Goal: Task Accomplishment & Management: Manage account settings

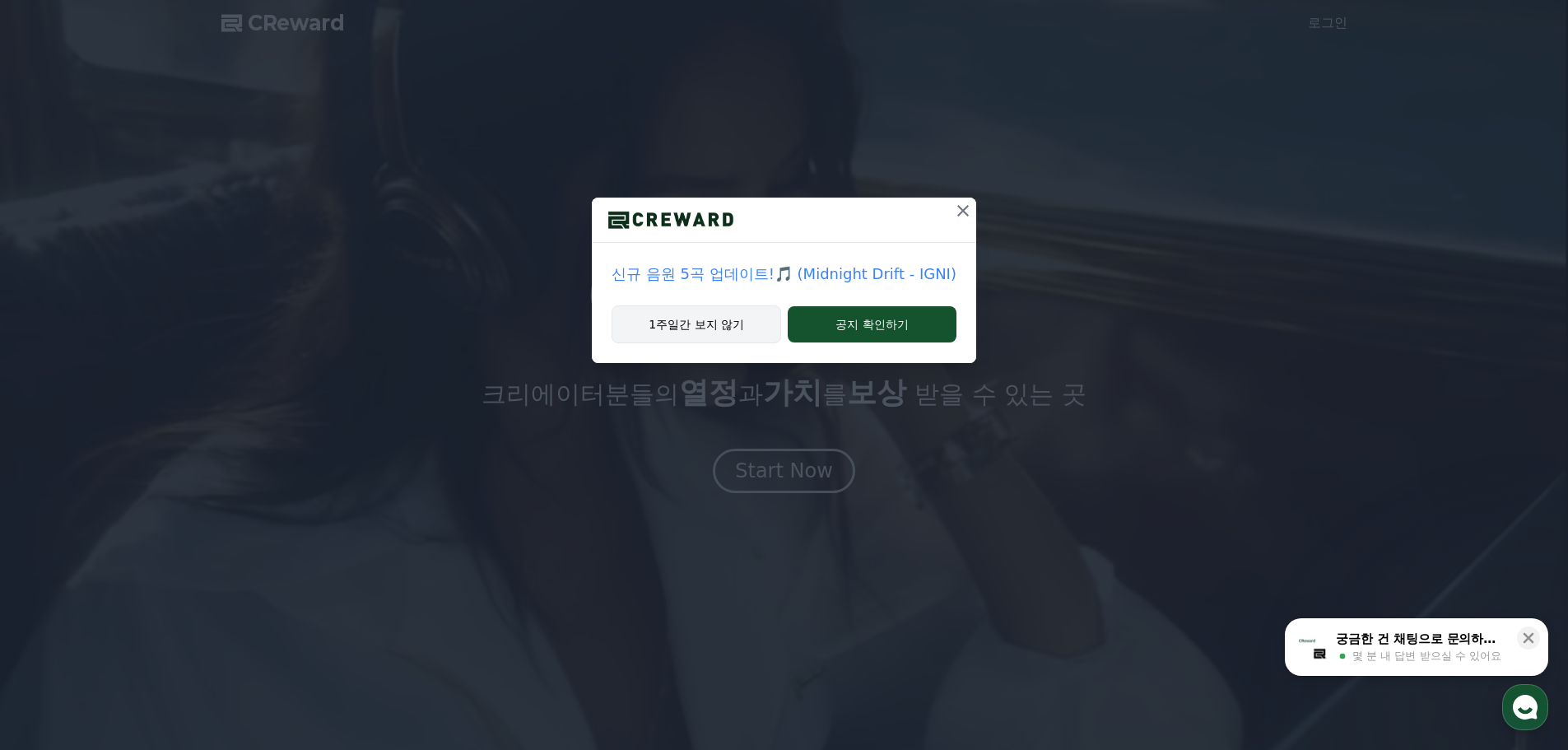
click at [705, 326] on button "1주일간 보지 않기" at bounding box center [697, 324] width 170 height 38
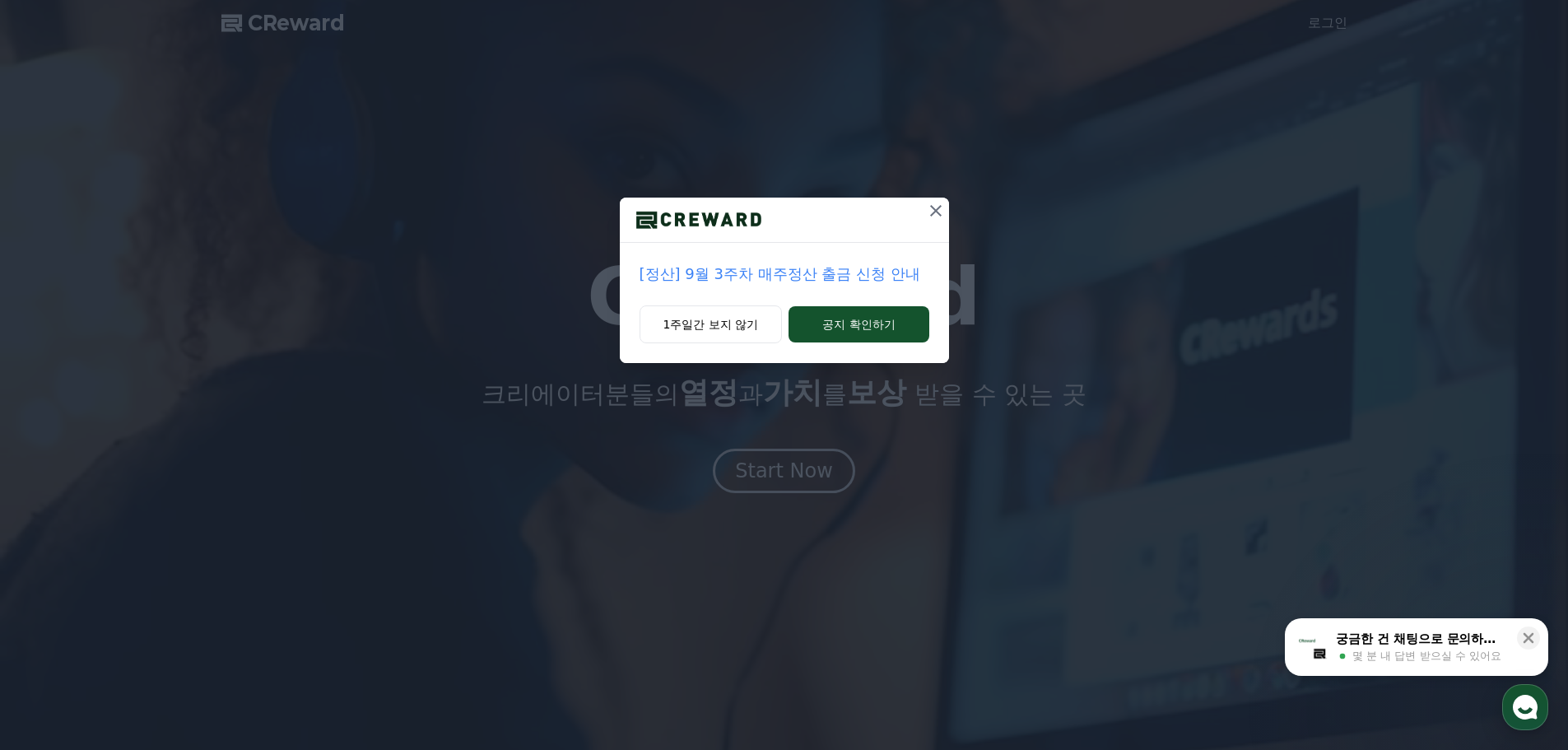
click at [944, 203] on icon at bounding box center [936, 211] width 20 height 20
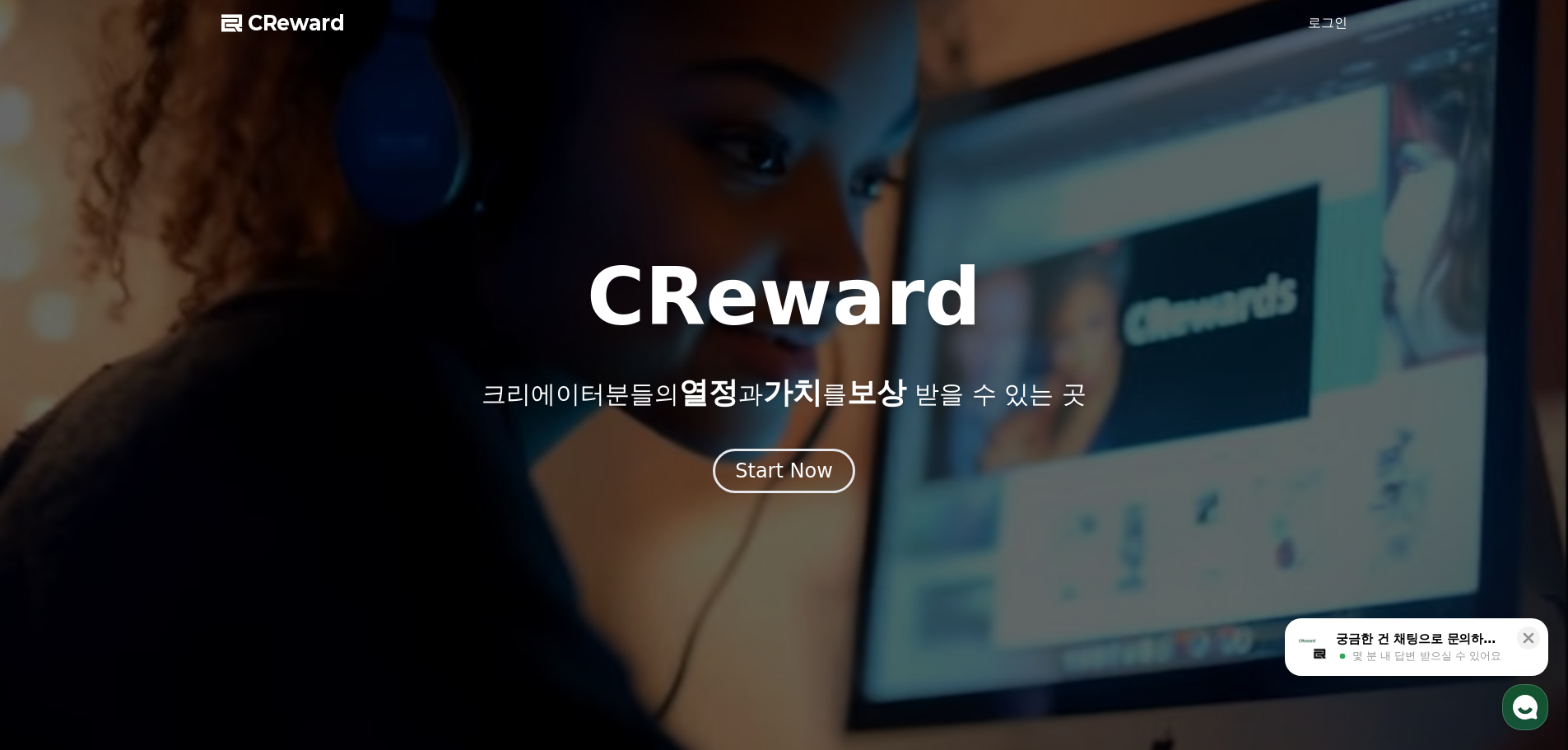
click at [1334, 18] on link "로그인" at bounding box center [1329, 23] width 40 height 20
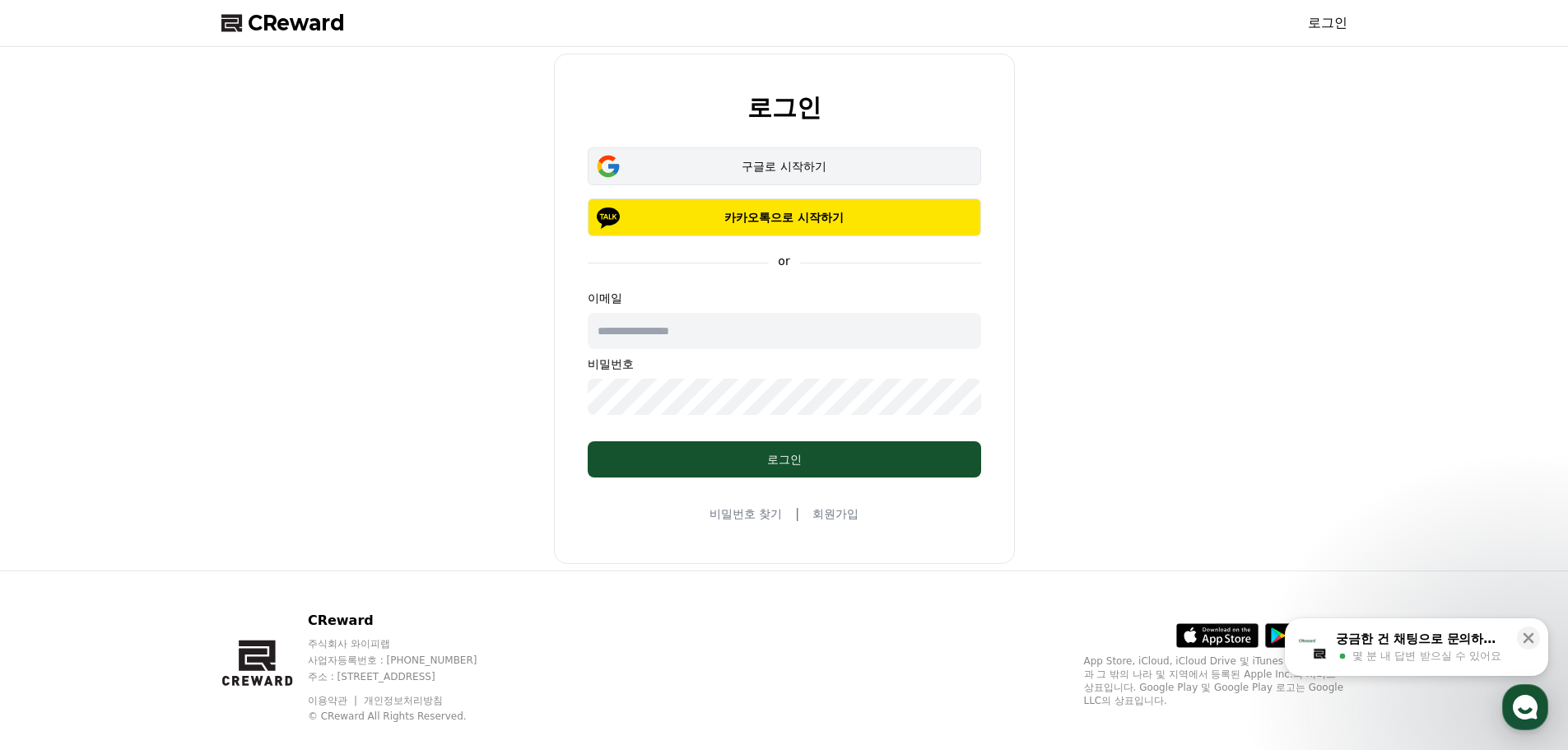
click at [835, 153] on button "구글로 시작하기" at bounding box center [785, 166] width 393 height 38
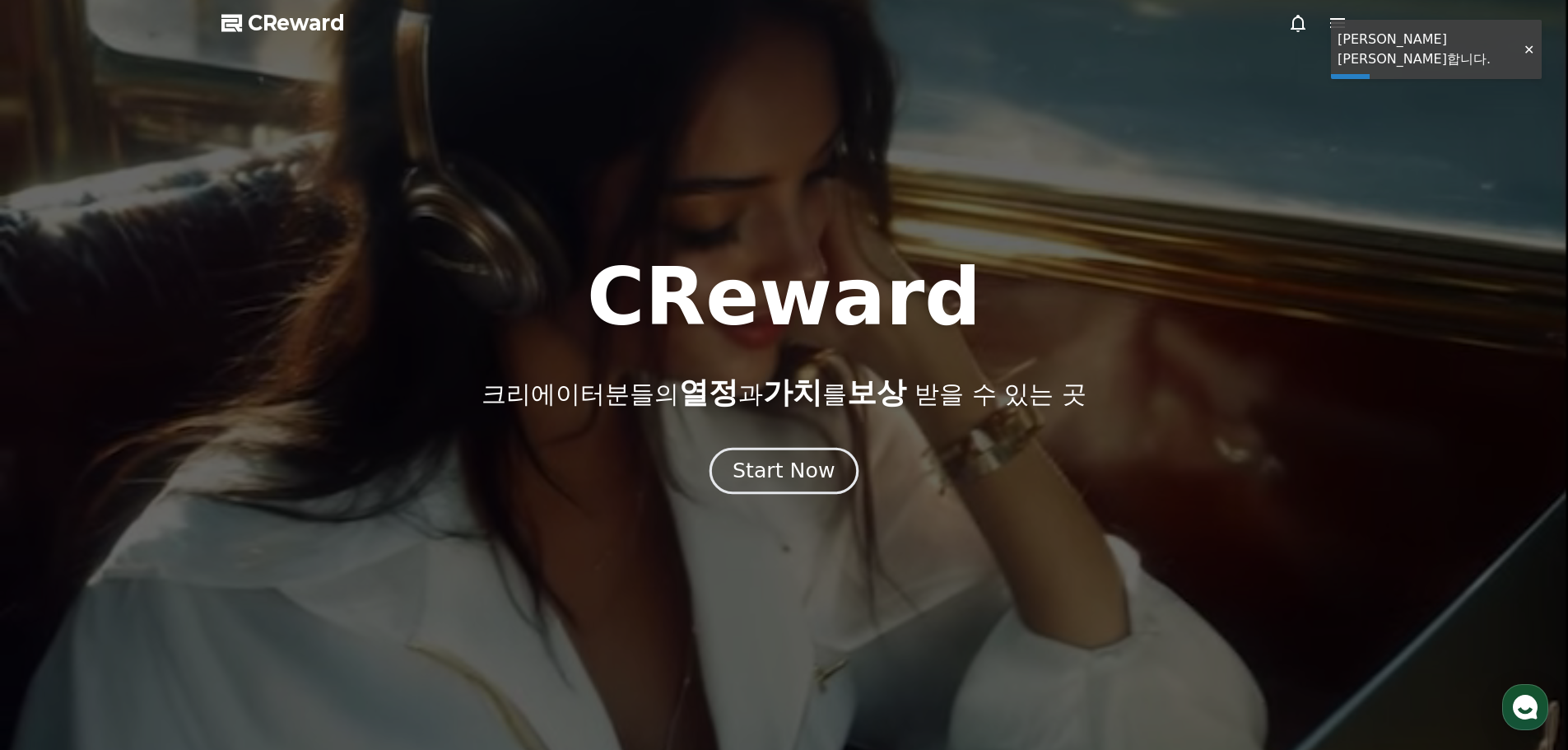
click at [823, 485] on button "Start Now" at bounding box center [784, 470] width 149 height 47
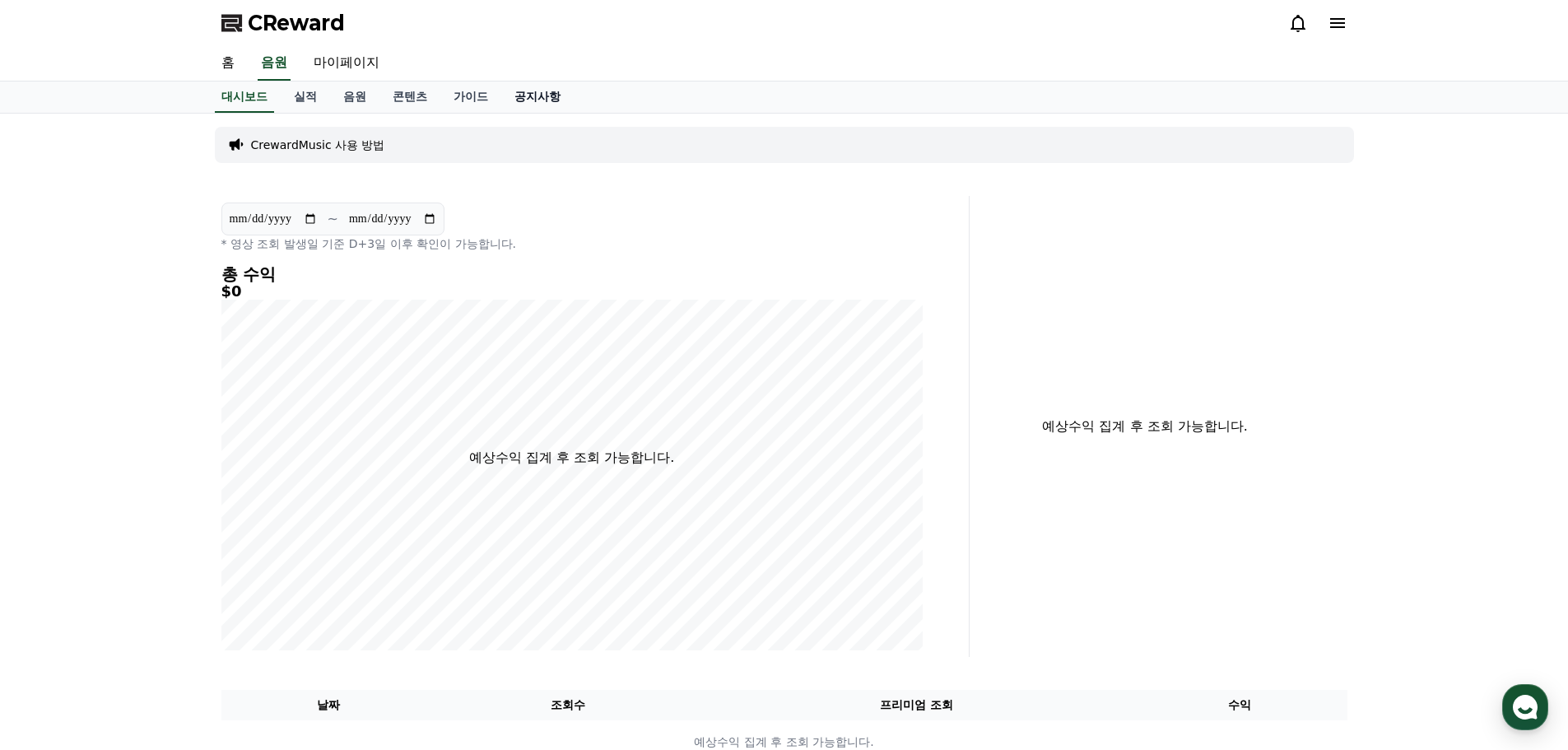
click at [541, 98] on link "공지사항" at bounding box center [538, 96] width 73 height 31
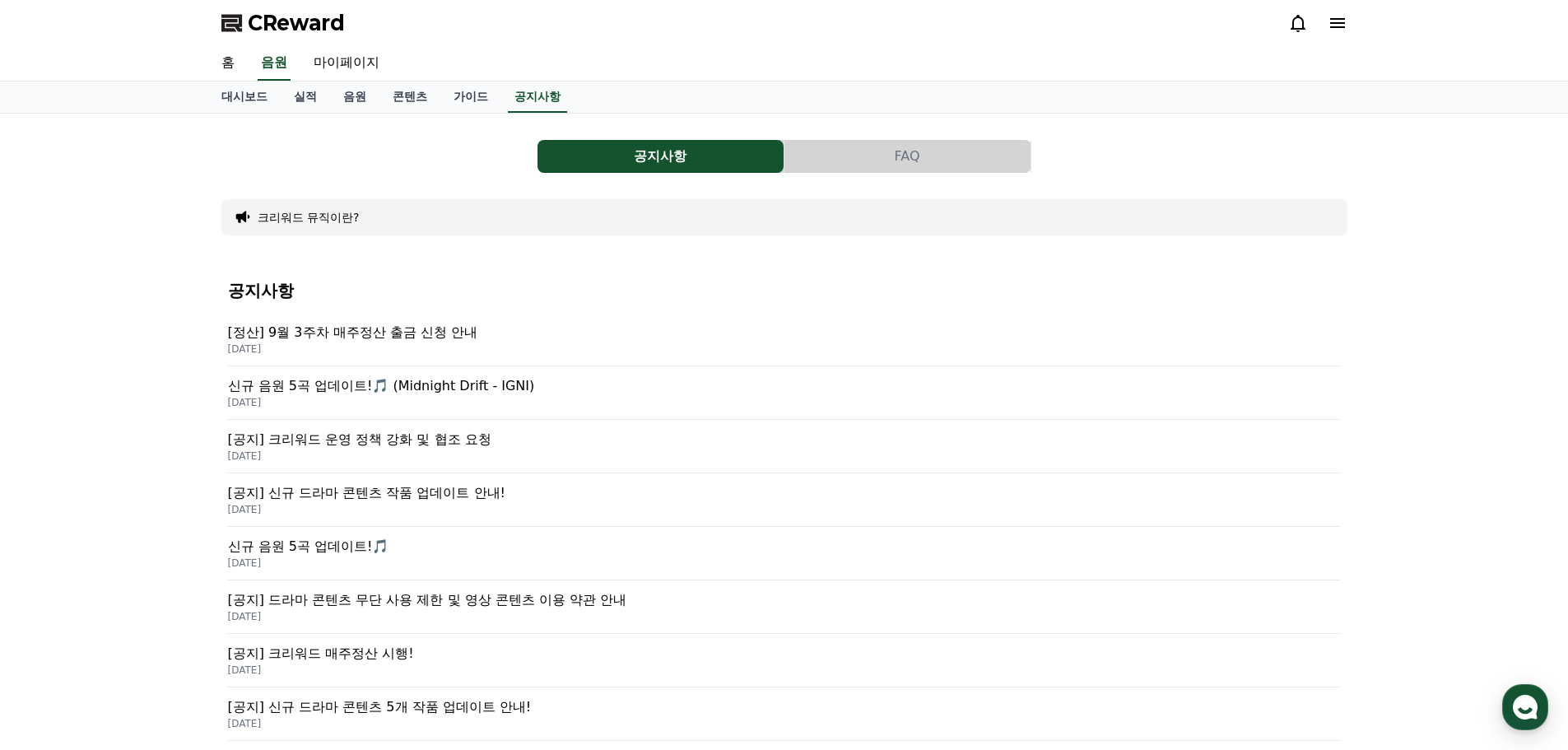
click at [430, 338] on p "[정산] 9월 3주차 매주정산 출금 신청 안내" at bounding box center [785, 333] width 1113 height 20
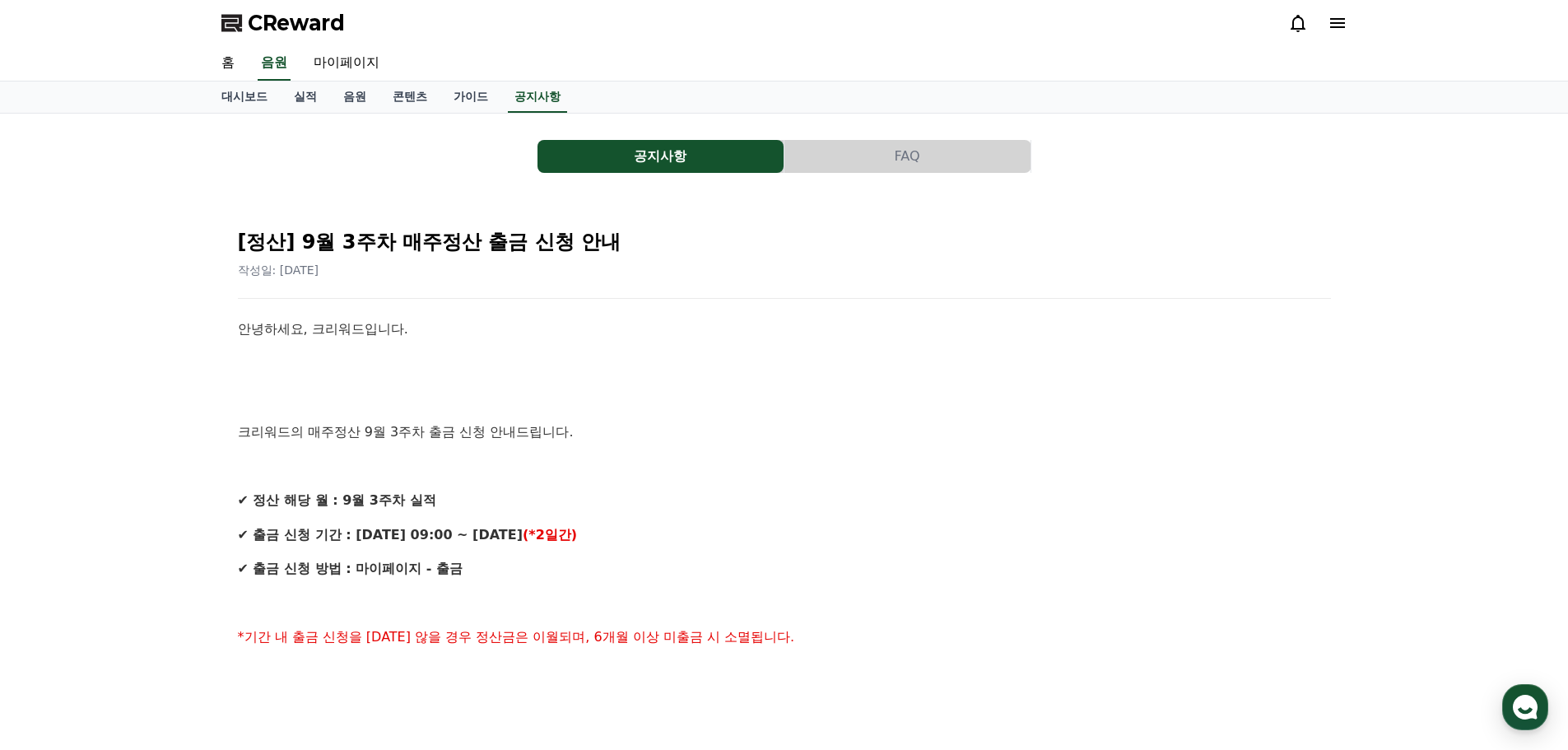
drag, startPoint x: 247, startPoint y: 324, endPoint x: 631, endPoint y: 591, distance: 467.7
click at [653, 612] on p at bounding box center [784, 604] width 1093 height 22
click at [475, 102] on link "가이드" at bounding box center [470, 96] width 61 height 31
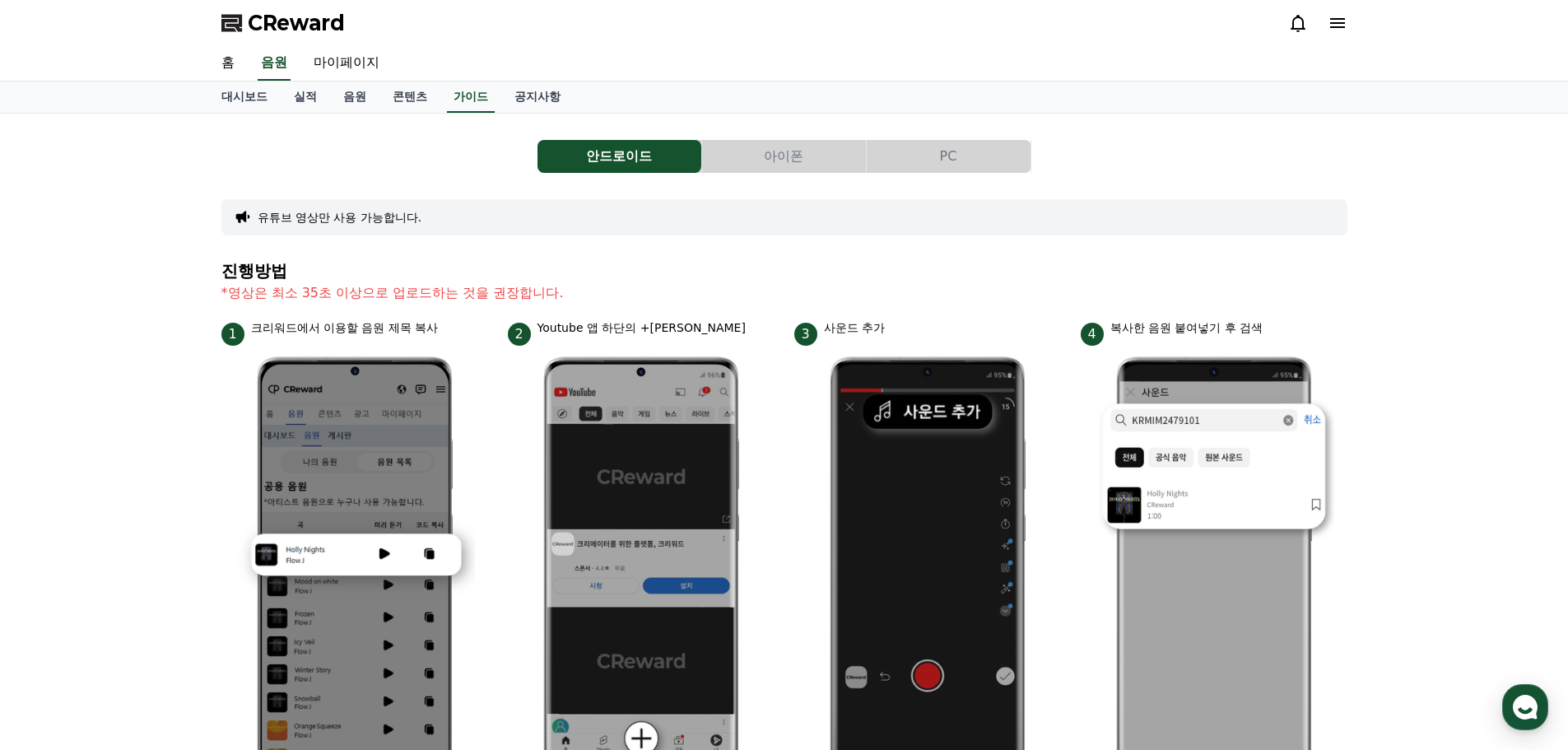
drag, startPoint x: 250, startPoint y: 285, endPoint x: 729, endPoint y: 334, distance: 481.5
click at [426, 105] on link "콘텐츠" at bounding box center [409, 96] width 61 height 31
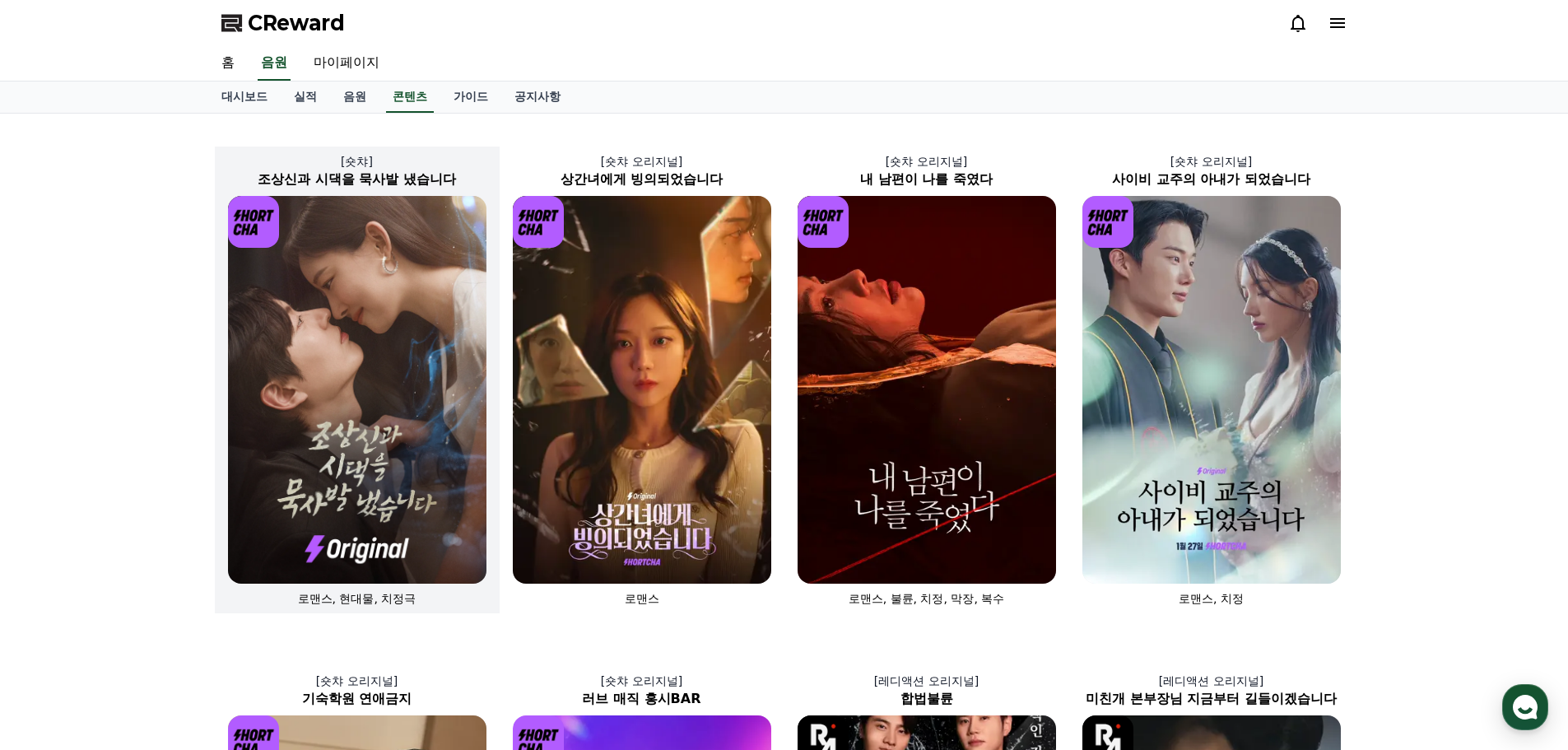
click at [425, 310] on img at bounding box center [358, 389] width 258 height 387
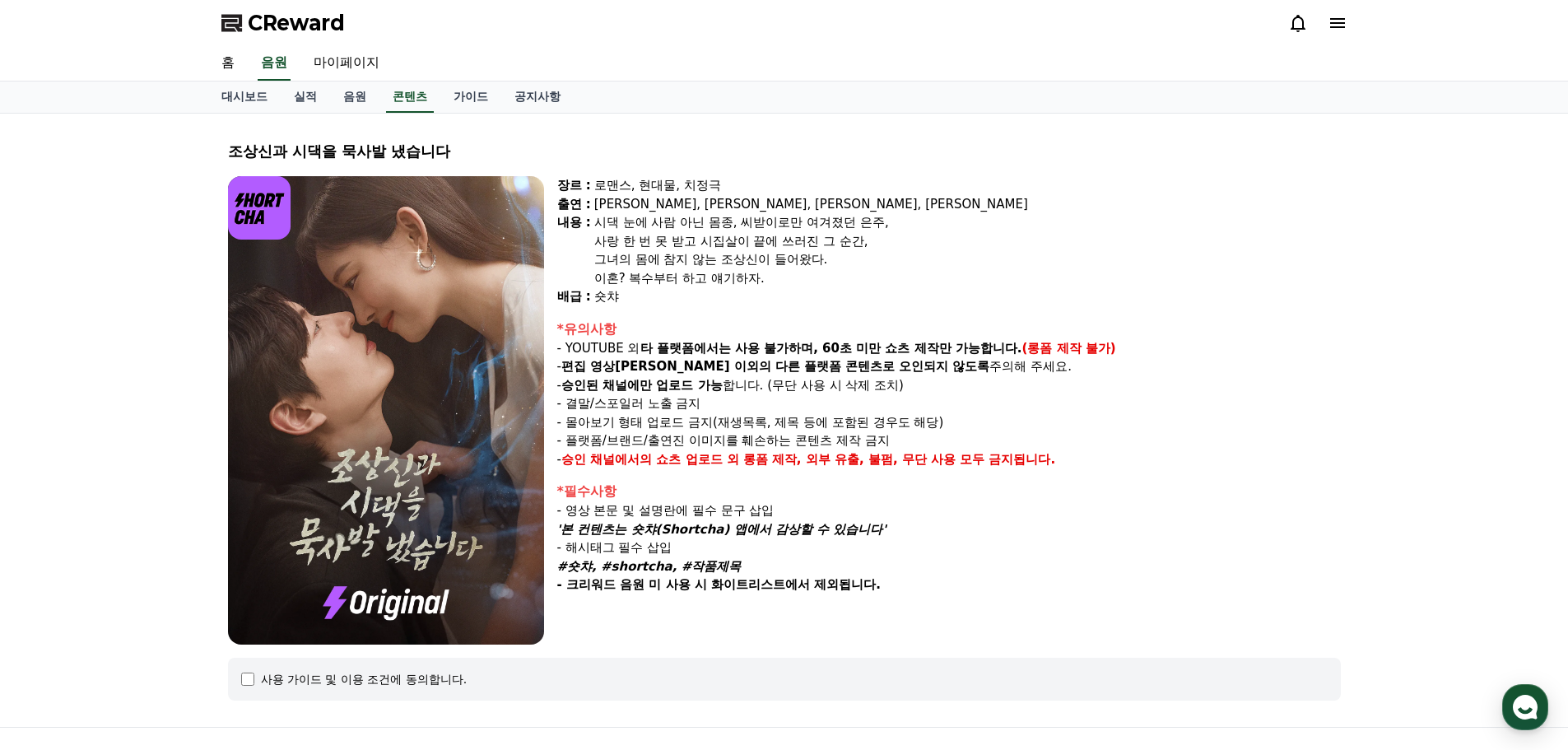
drag, startPoint x: 594, startPoint y: 180, endPoint x: 601, endPoint y: 185, distance: 8.6
click at [598, 182] on div "로맨스, 현대물, 치정극" at bounding box center [968, 185] width 747 height 19
drag, startPoint x: 758, startPoint y: 302, endPoint x: 770, endPoint y: 331, distance: 31.4
click at [764, 313] on div "장르 : 로맨스, 현대물, 치정극 출연 : 최윤정, 정시현, 신영찬, 송경아 내용 : 시댁 눈에 사람 아닌 몸종, 씨받이로만 여겨졌던 은주, …" at bounding box center [949, 409] width 784 height 468
click at [795, 370] on strong "다른 플랫폼 콘텐츠로 오인되지 않도록" at bounding box center [883, 366] width 215 height 15
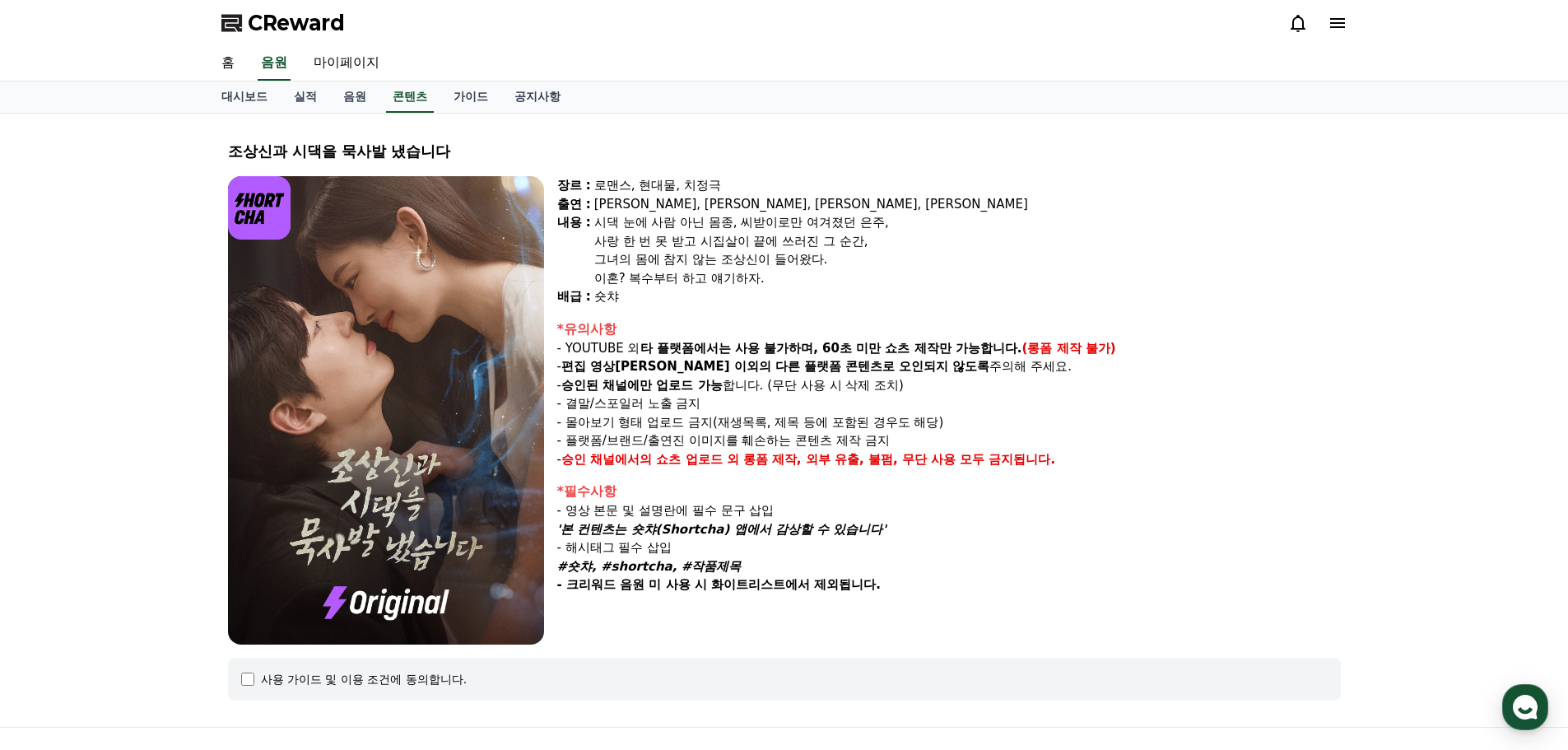
drag, startPoint x: 684, startPoint y: 335, endPoint x: 1131, endPoint y: 443, distance: 459.9
click at [1132, 440] on div "*유의사항 - YOUTUBE 외 타 플랫폼에서는 사용 불가하며, 60초 미만 쇼츠 제작만 가능합니다. (롱폼 제작 불가) - 편집 영상이 숏챠…" at bounding box center [949, 393] width 784 height 150
click at [1093, 445] on p "- 플랫폼/브랜드/출연진 이미지를 훼손하는 콘텐츠 제작 금지" at bounding box center [949, 440] width 784 height 19
drag, startPoint x: 612, startPoint y: 187, endPoint x: 843, endPoint y: 302, distance: 258.0
click at [835, 301] on div "조상신과 시댁을 묵사발 냈습니다 장르 : 로맨스, 현대물, 치정극 출연 : 최윤정, 정시현, 신영찬, 송경아 내용 : 시댁 눈에 사람 아닌 몸…" at bounding box center [785, 420] width 1127 height 587
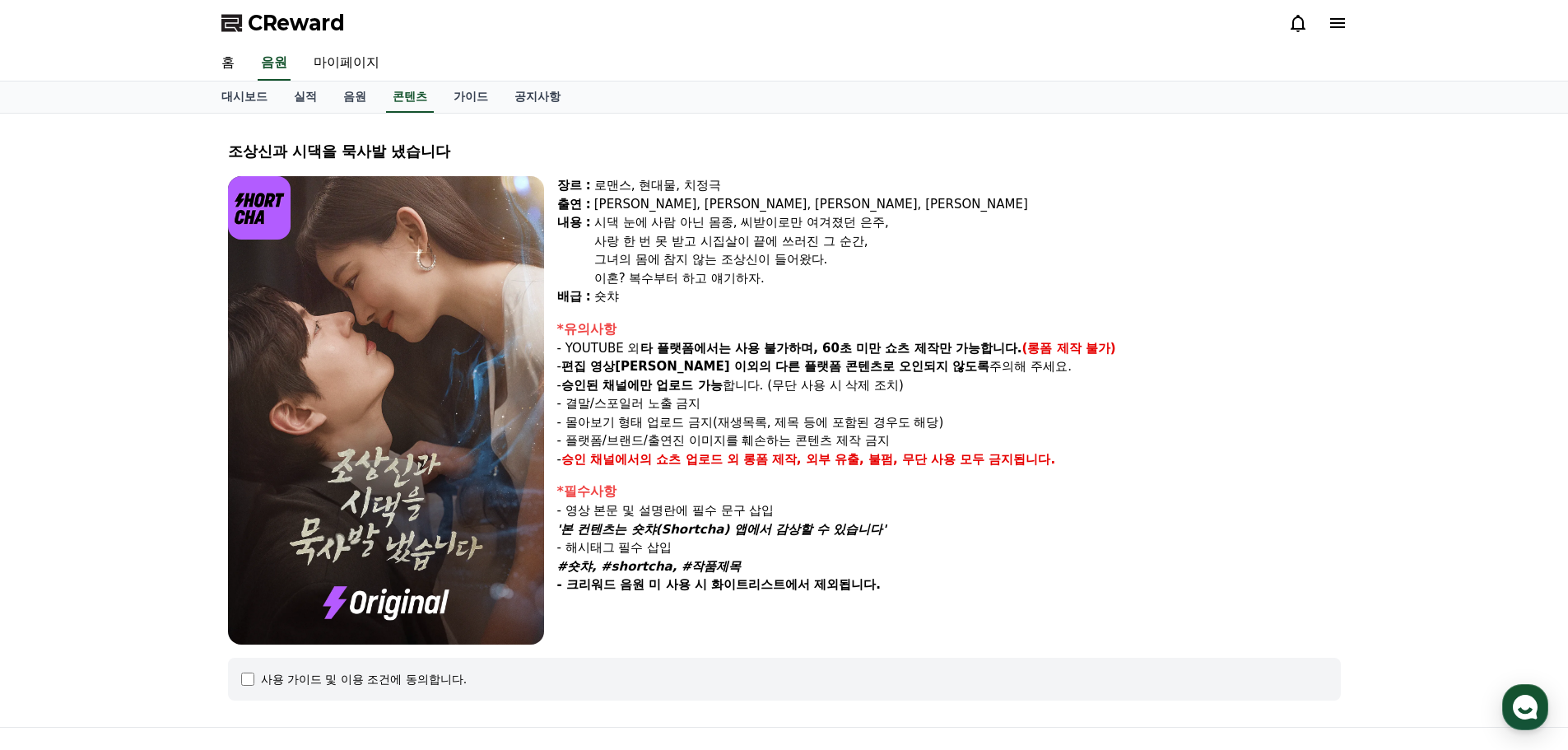
click at [843, 302] on div "숏챠" at bounding box center [968, 296] width 747 height 19
click at [344, 96] on link "음원" at bounding box center [355, 96] width 50 height 31
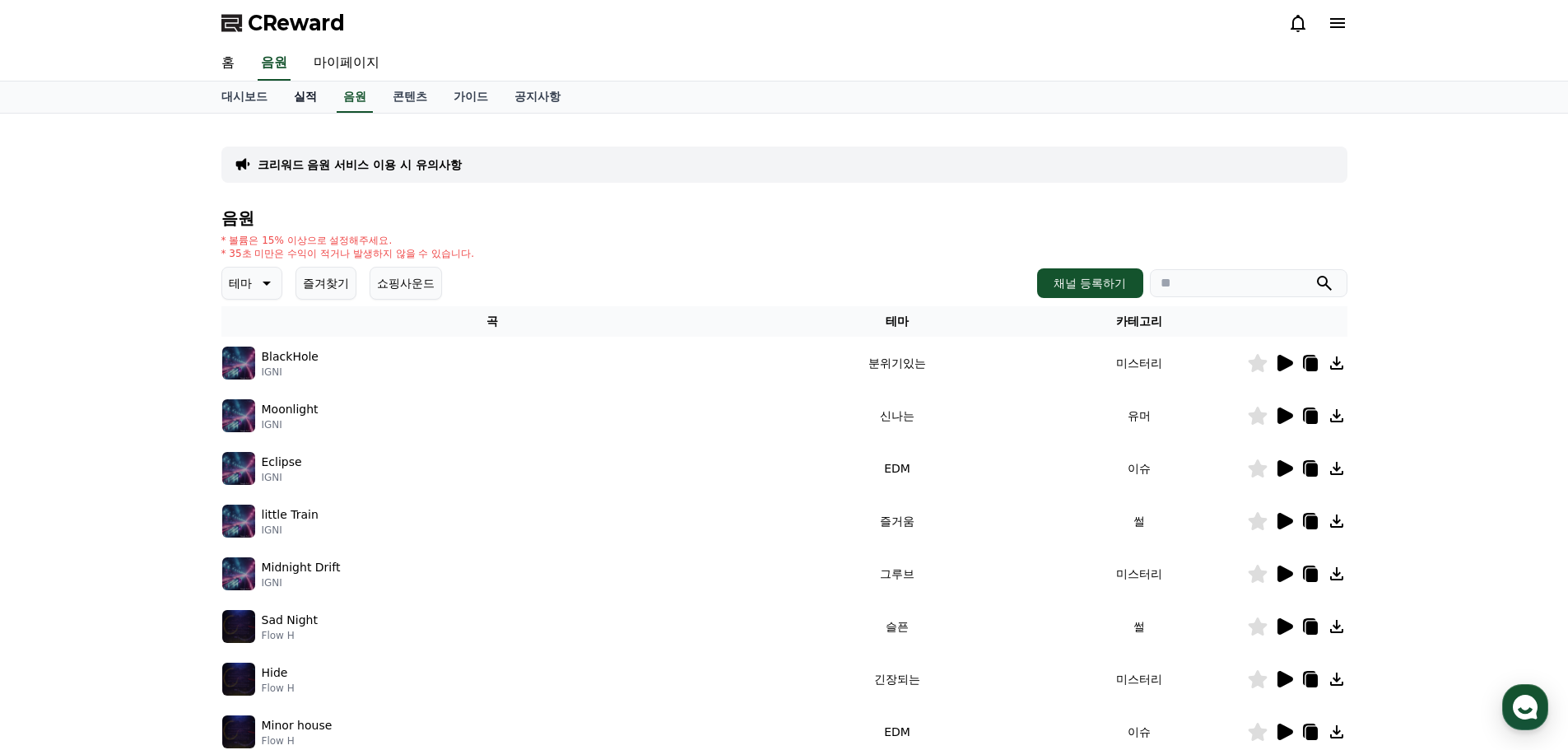
click at [301, 108] on link "실적" at bounding box center [306, 96] width 50 height 31
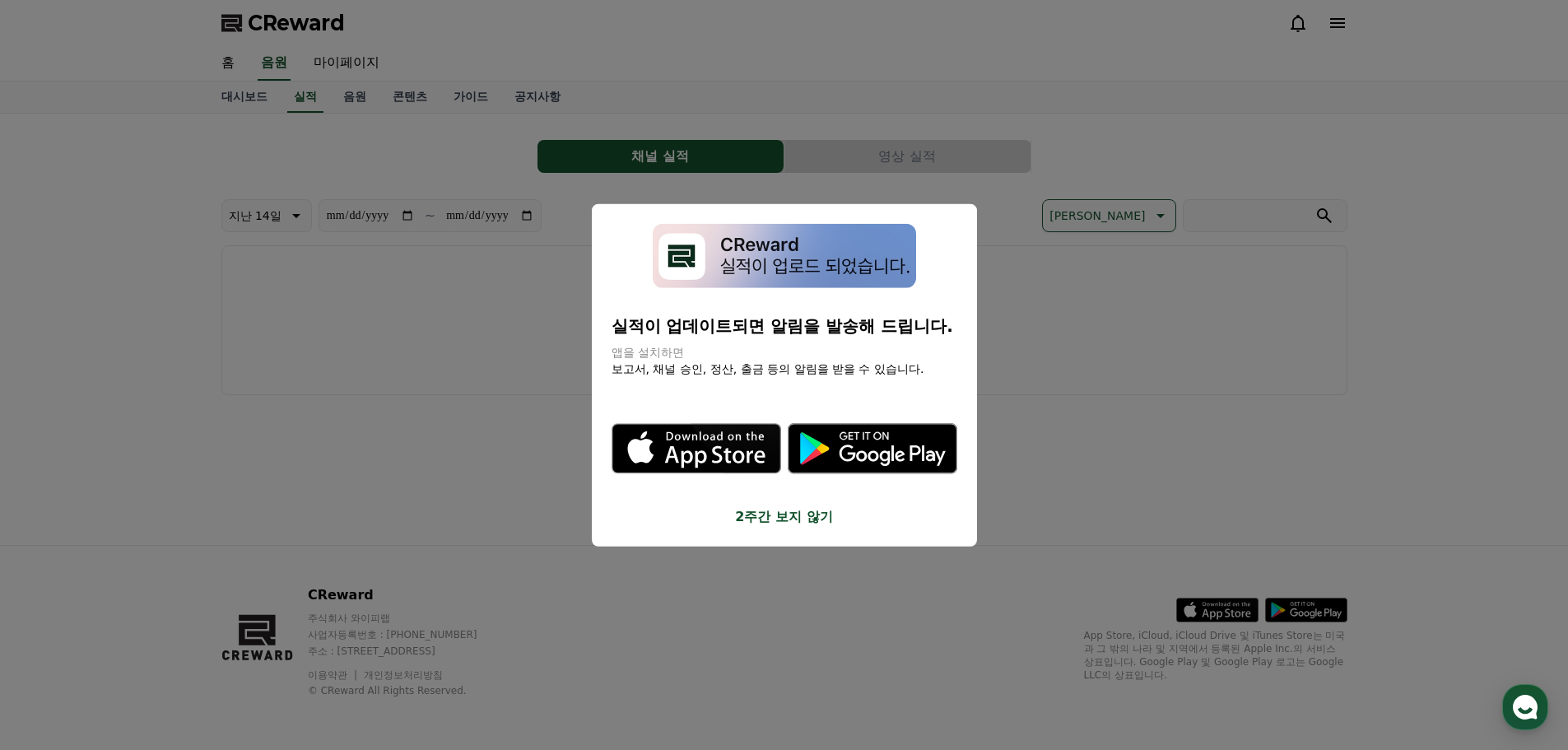
click at [352, 127] on button "close modal" at bounding box center [784, 375] width 1568 height 750
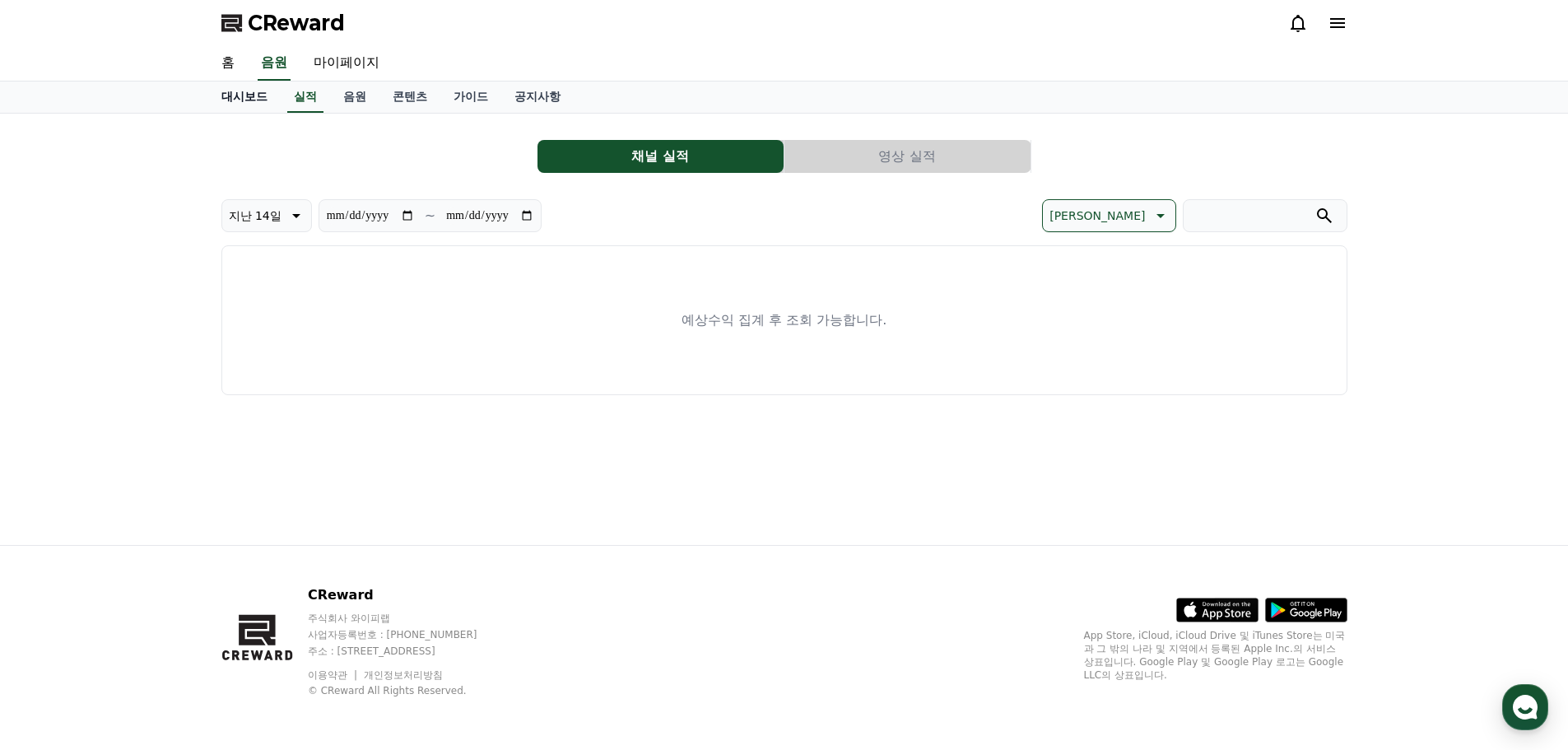
click at [254, 107] on link "대시보드" at bounding box center [244, 96] width 73 height 31
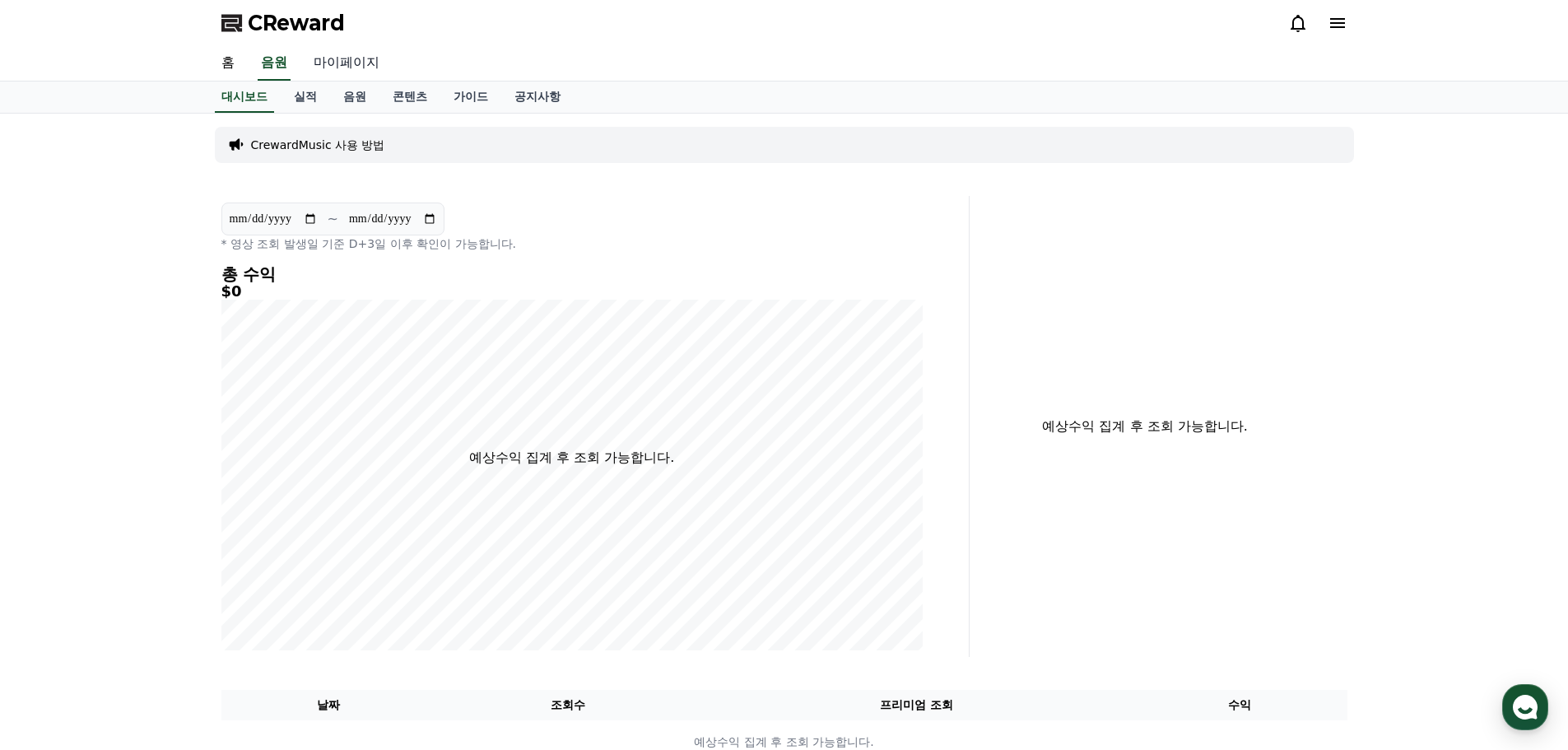
click at [339, 63] on link "마이페이지" at bounding box center [346, 63] width 92 height 35
select select "**********"
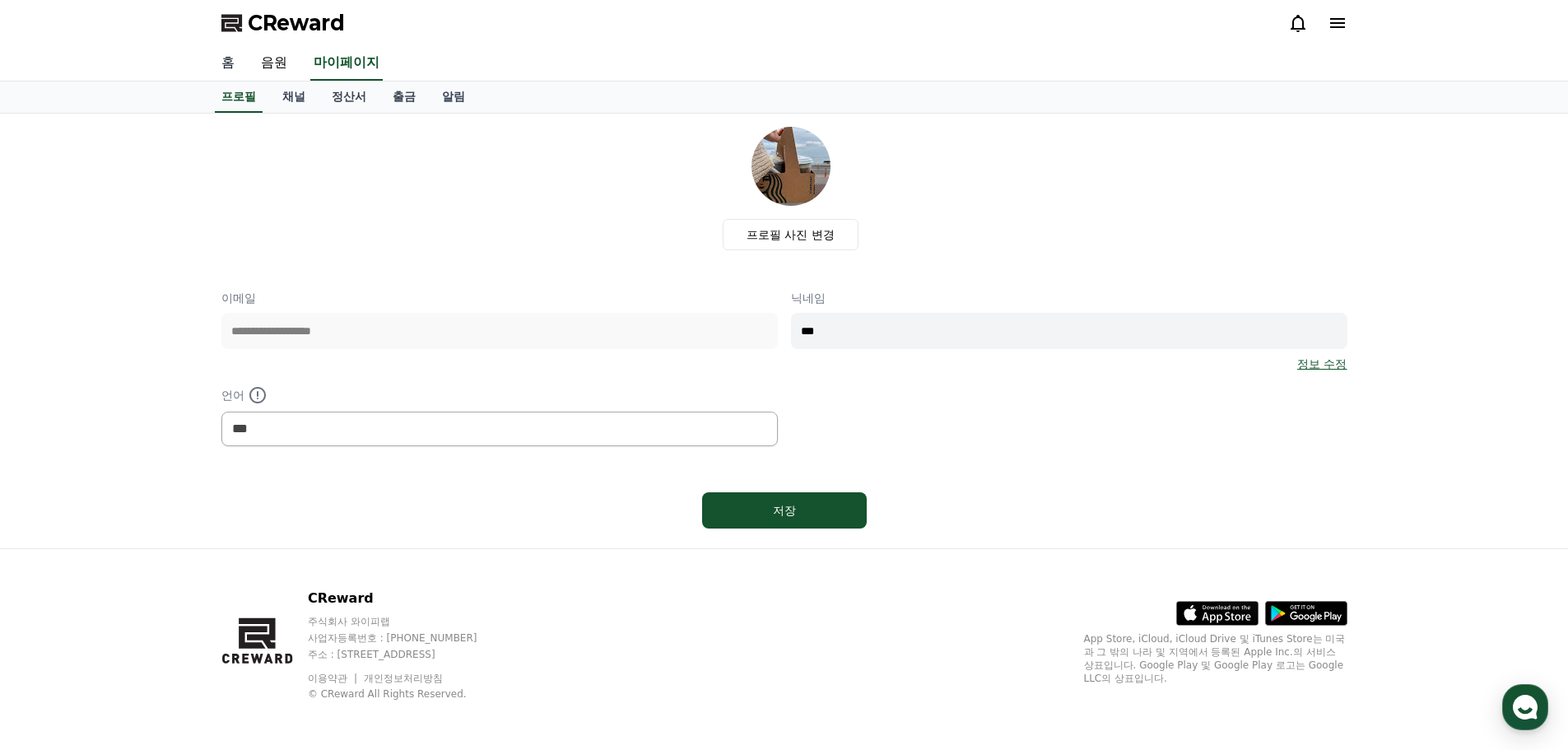
click at [235, 60] on link "홈" at bounding box center [229, 63] width 40 height 35
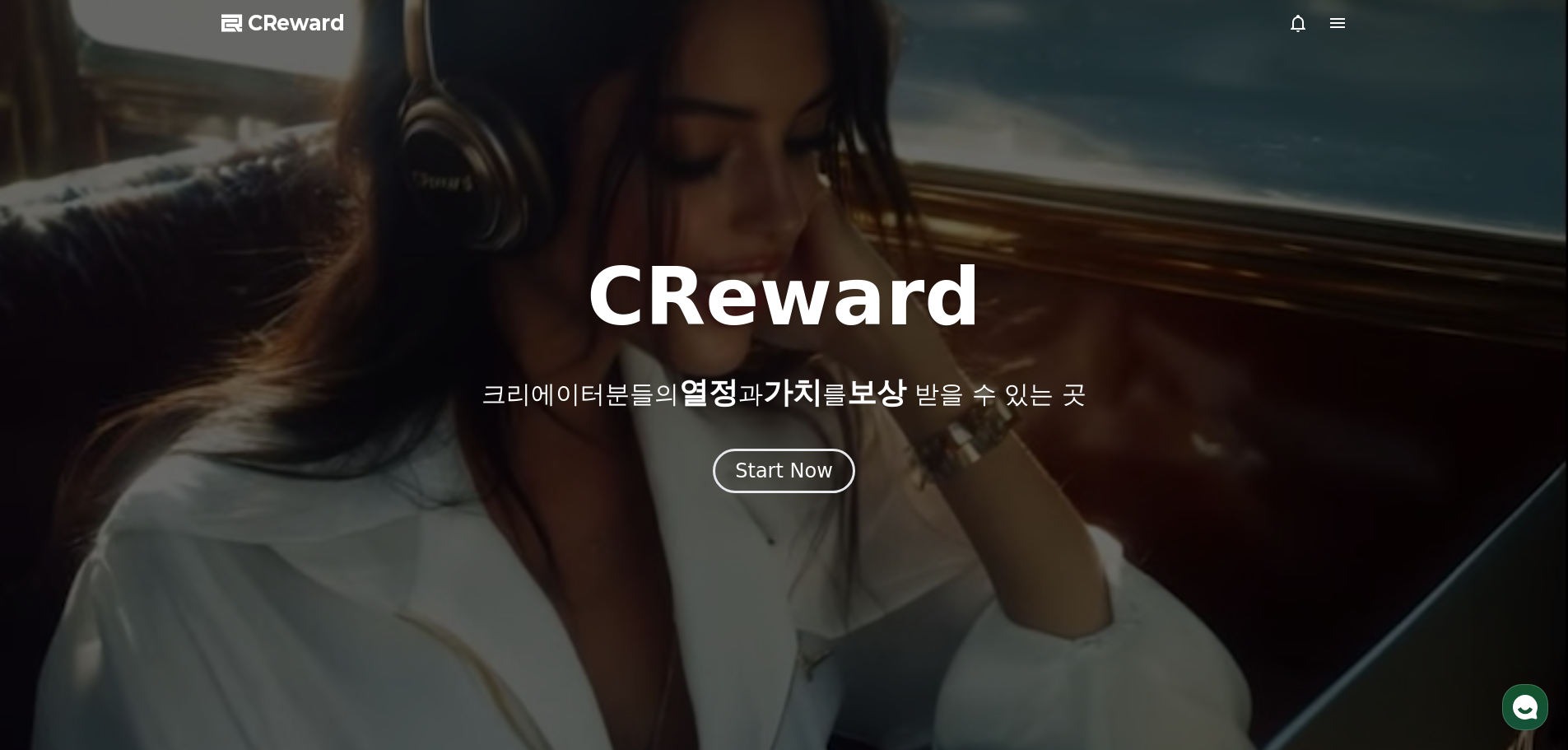
click at [1308, 23] on icon at bounding box center [1299, 23] width 20 height 20
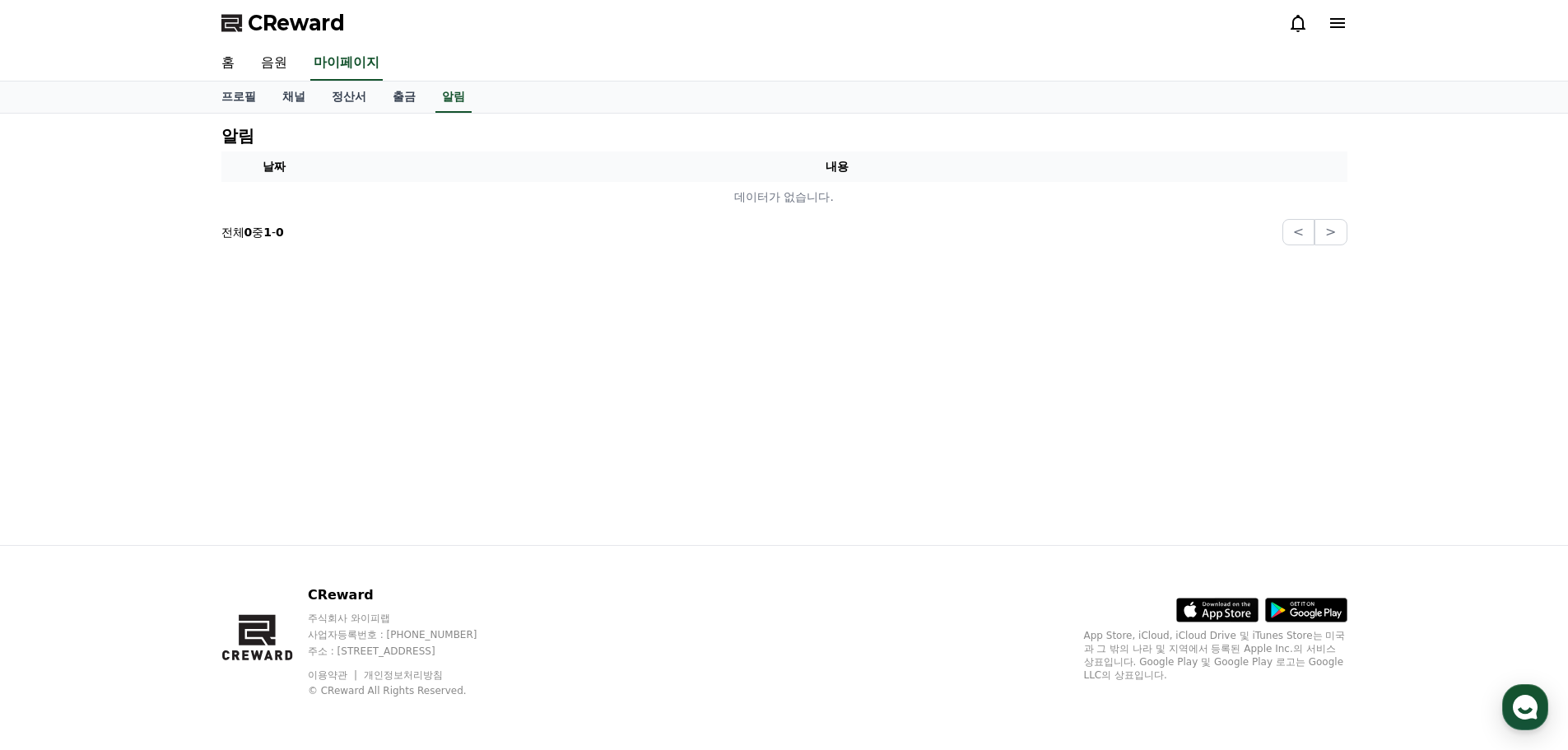
click at [1335, 24] on icon at bounding box center [1337, 23] width 15 height 10
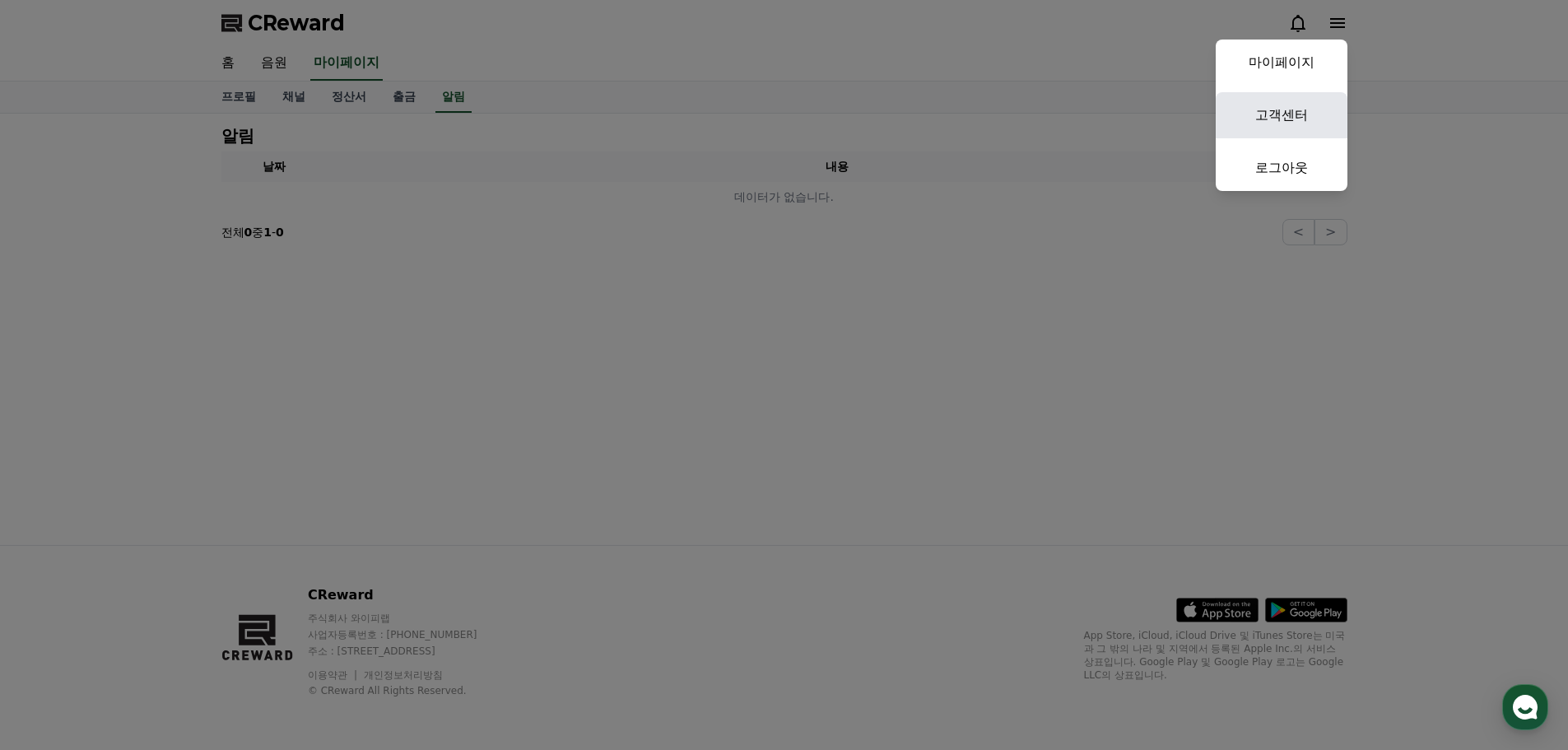
click at [1311, 113] on link "고객센터" at bounding box center [1282, 115] width 132 height 46
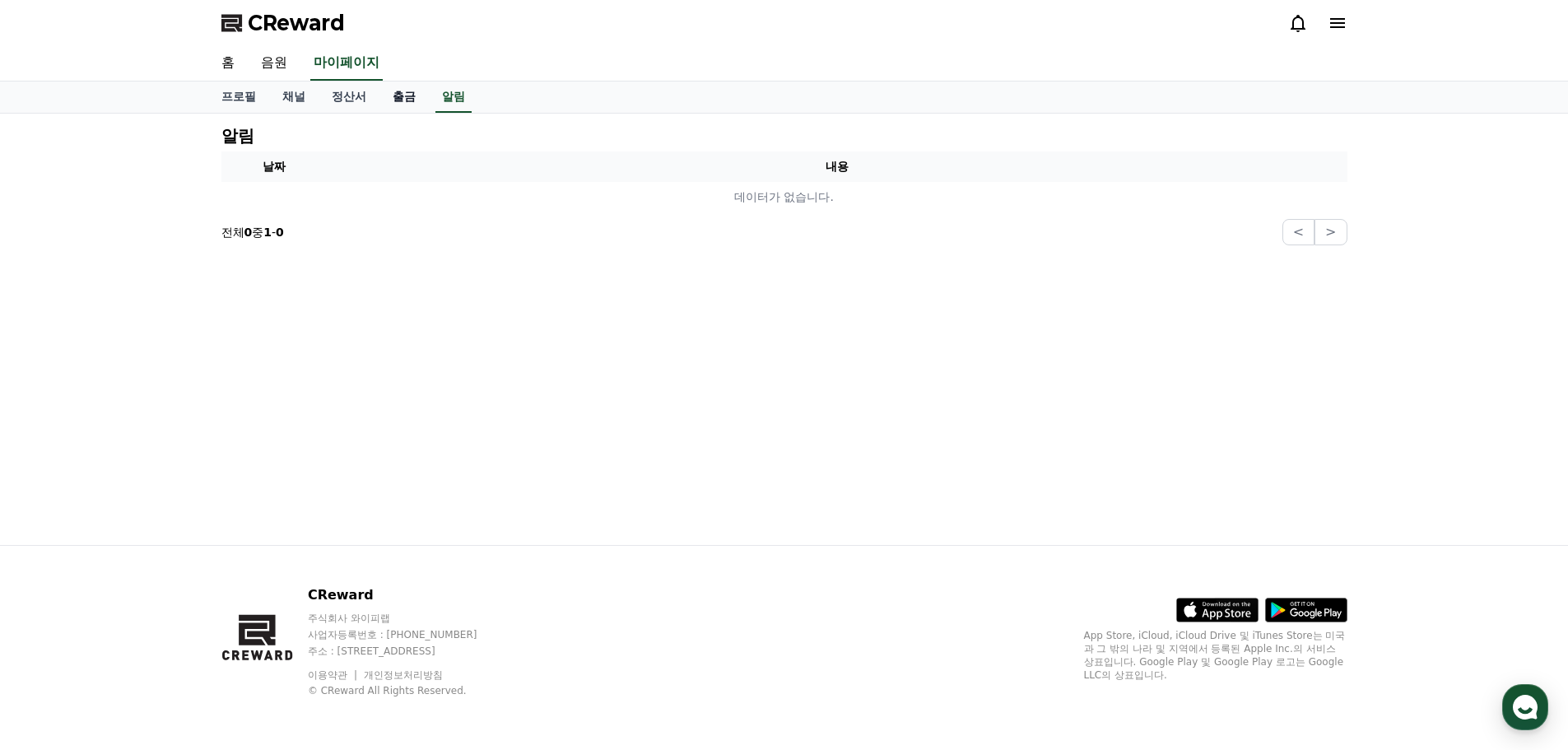
click at [413, 98] on link "출금" at bounding box center [404, 96] width 50 height 31
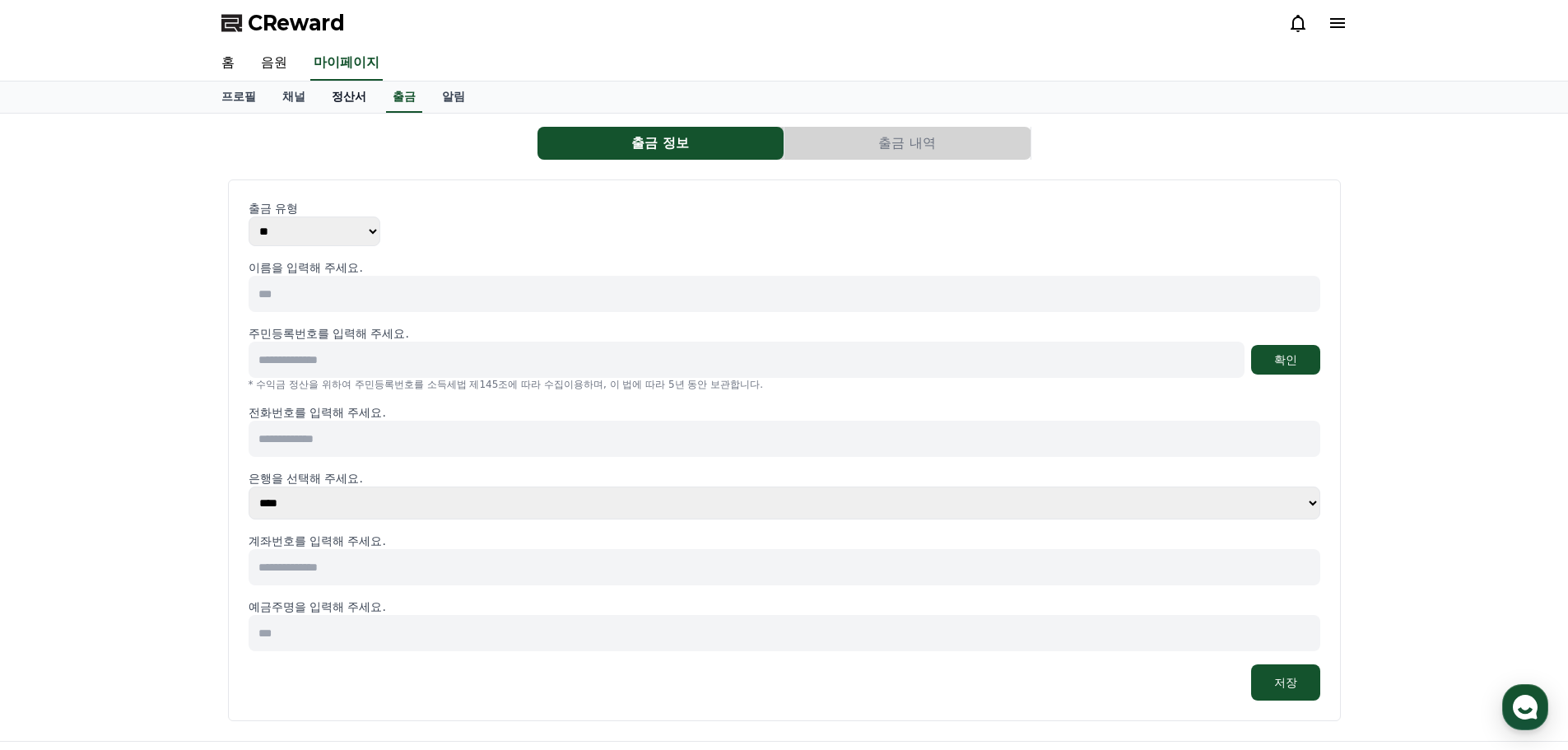
click at [351, 98] on link "정산서" at bounding box center [349, 96] width 61 height 31
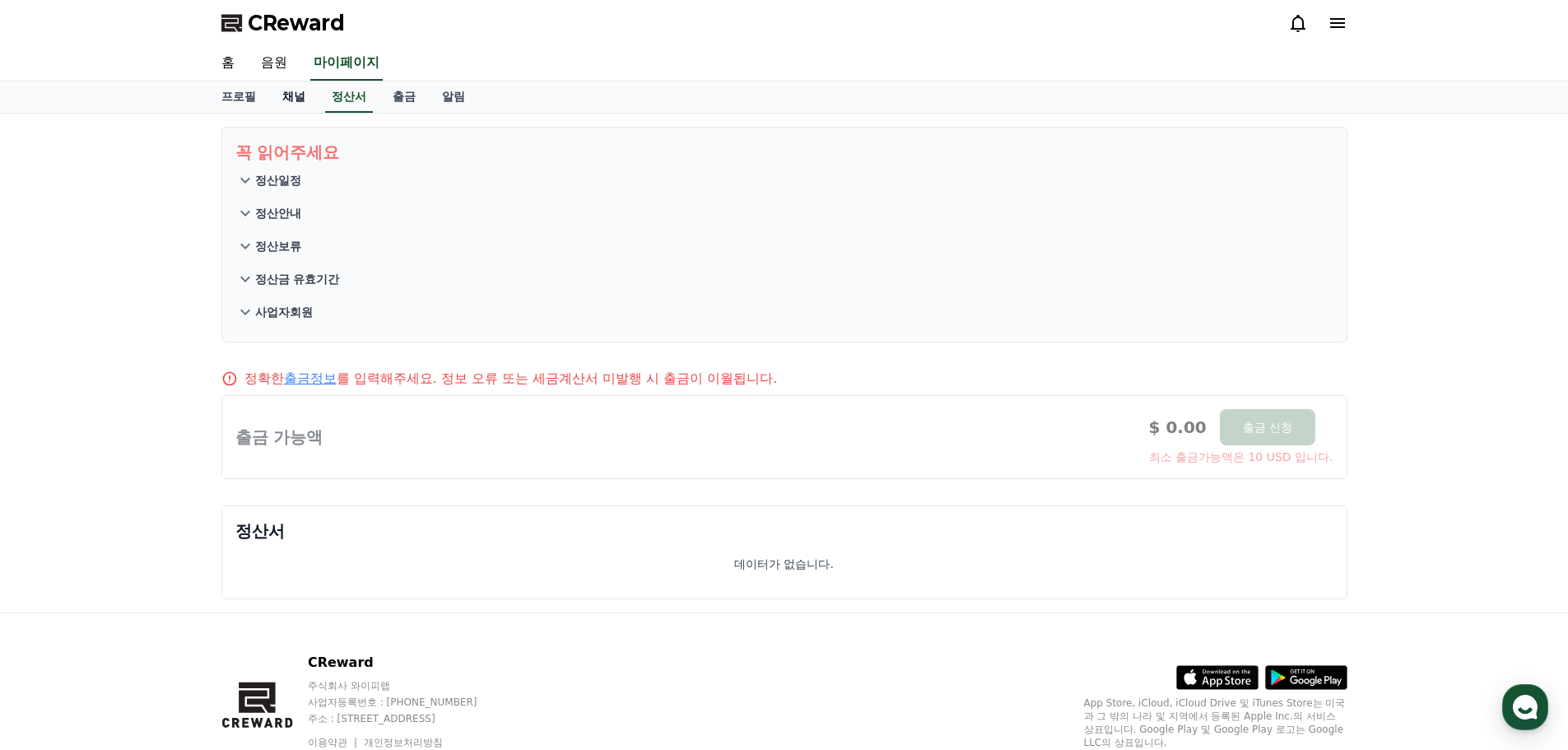
click at [293, 94] on link "채널" at bounding box center [294, 96] width 50 height 31
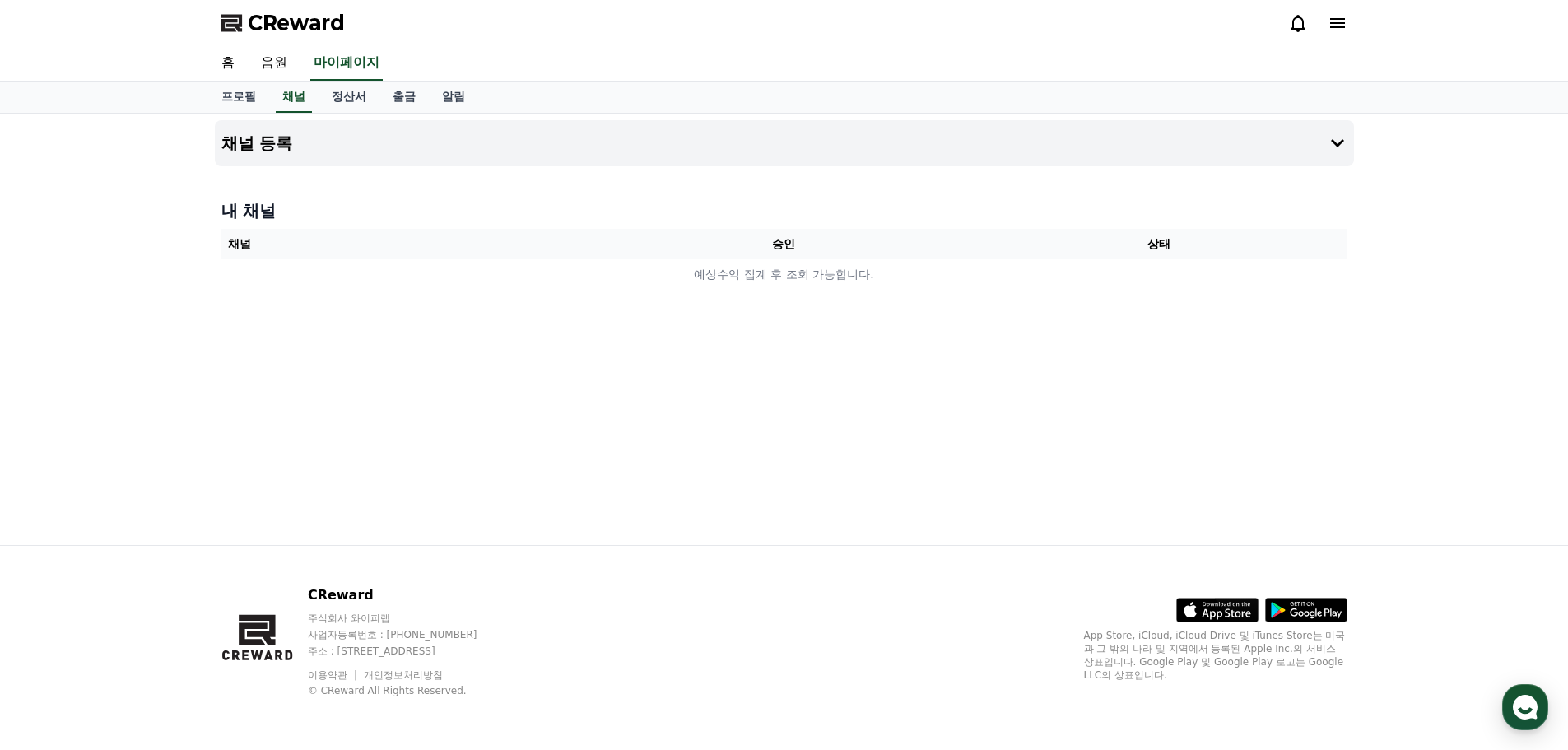
drag, startPoint x: 819, startPoint y: 286, endPoint x: 1032, endPoint y: 308, distance: 214.1
click at [1032, 308] on div "채널 등록 내 채널 채널 승인 상태 예상수익 집계 후 조회 가능합니다." at bounding box center [785, 329] width 1153 height 431
click at [261, 134] on h4 "채널 등록" at bounding box center [257, 143] width 72 height 18
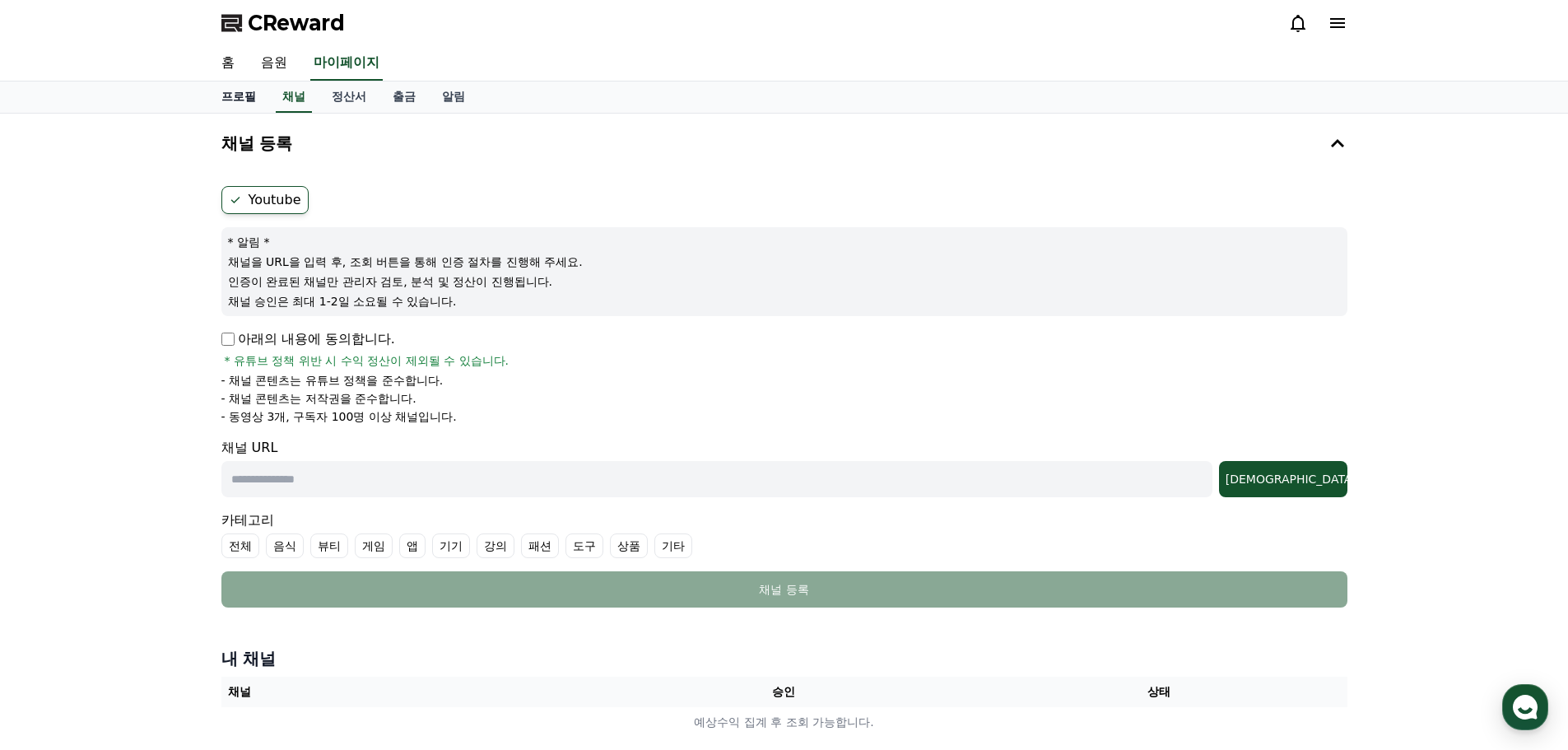
click at [236, 96] on link "프로필" at bounding box center [238, 96] width 61 height 31
select select "**********"
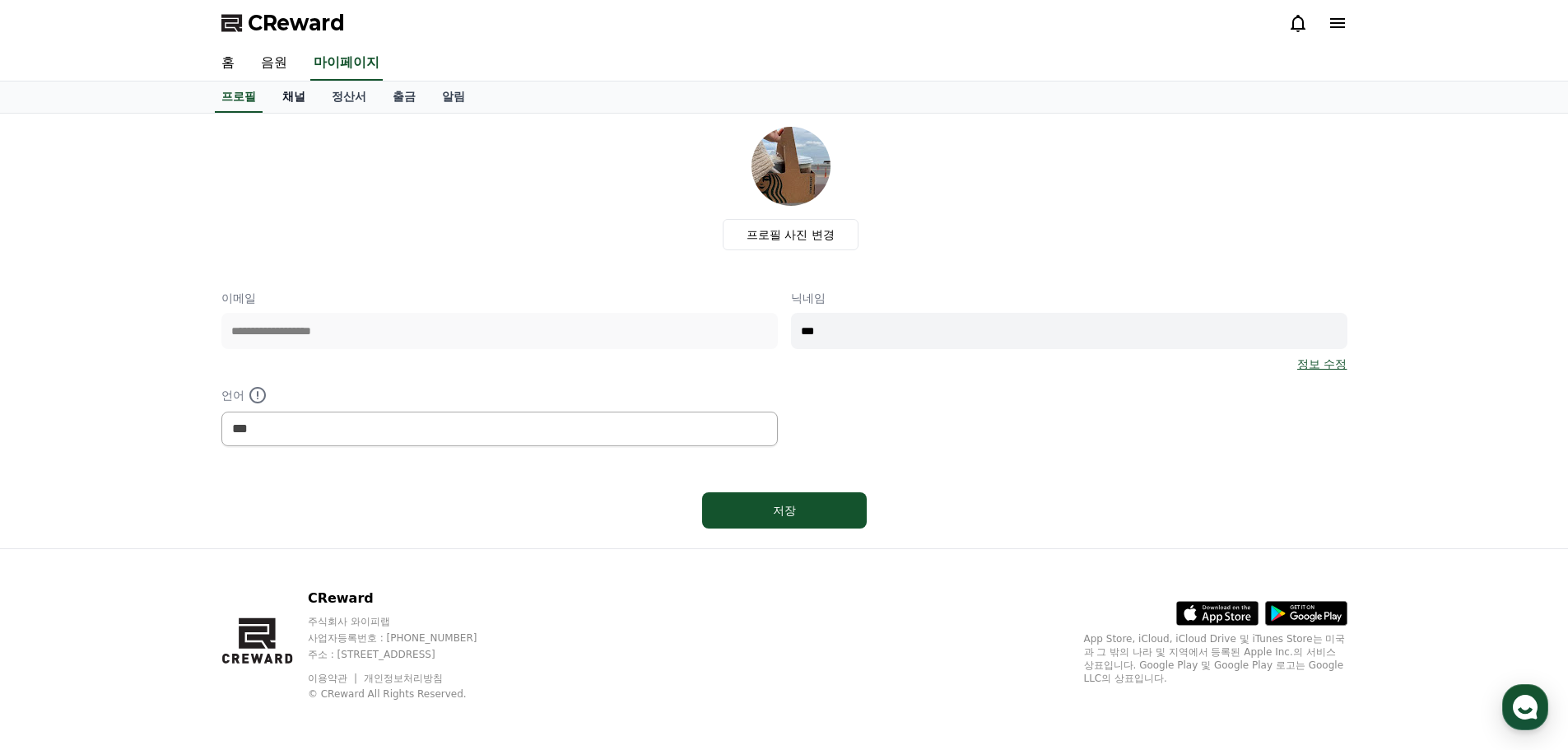
click at [301, 102] on link "채널" at bounding box center [294, 96] width 50 height 31
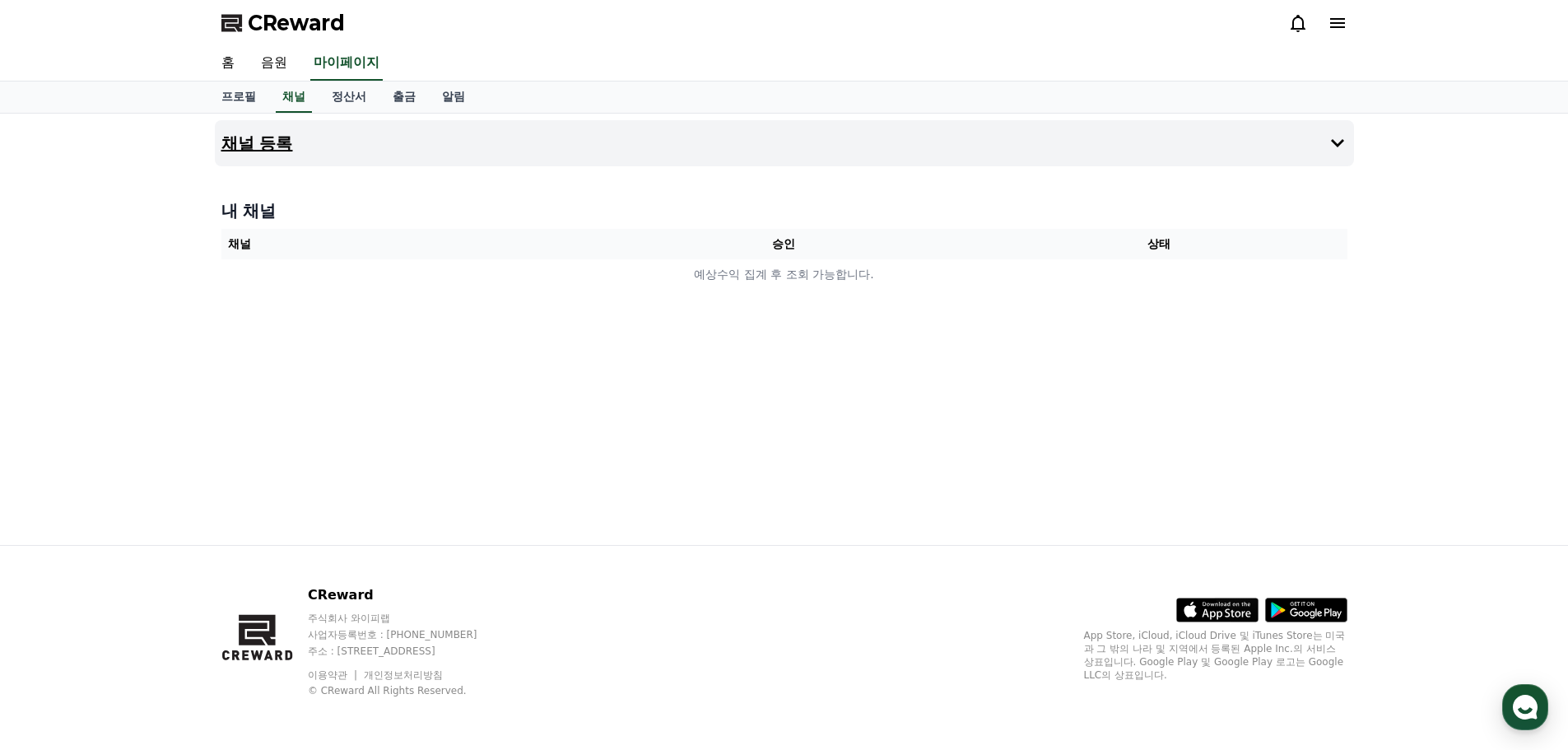
click at [319, 160] on button "채널 등록" at bounding box center [784, 143] width 1140 height 46
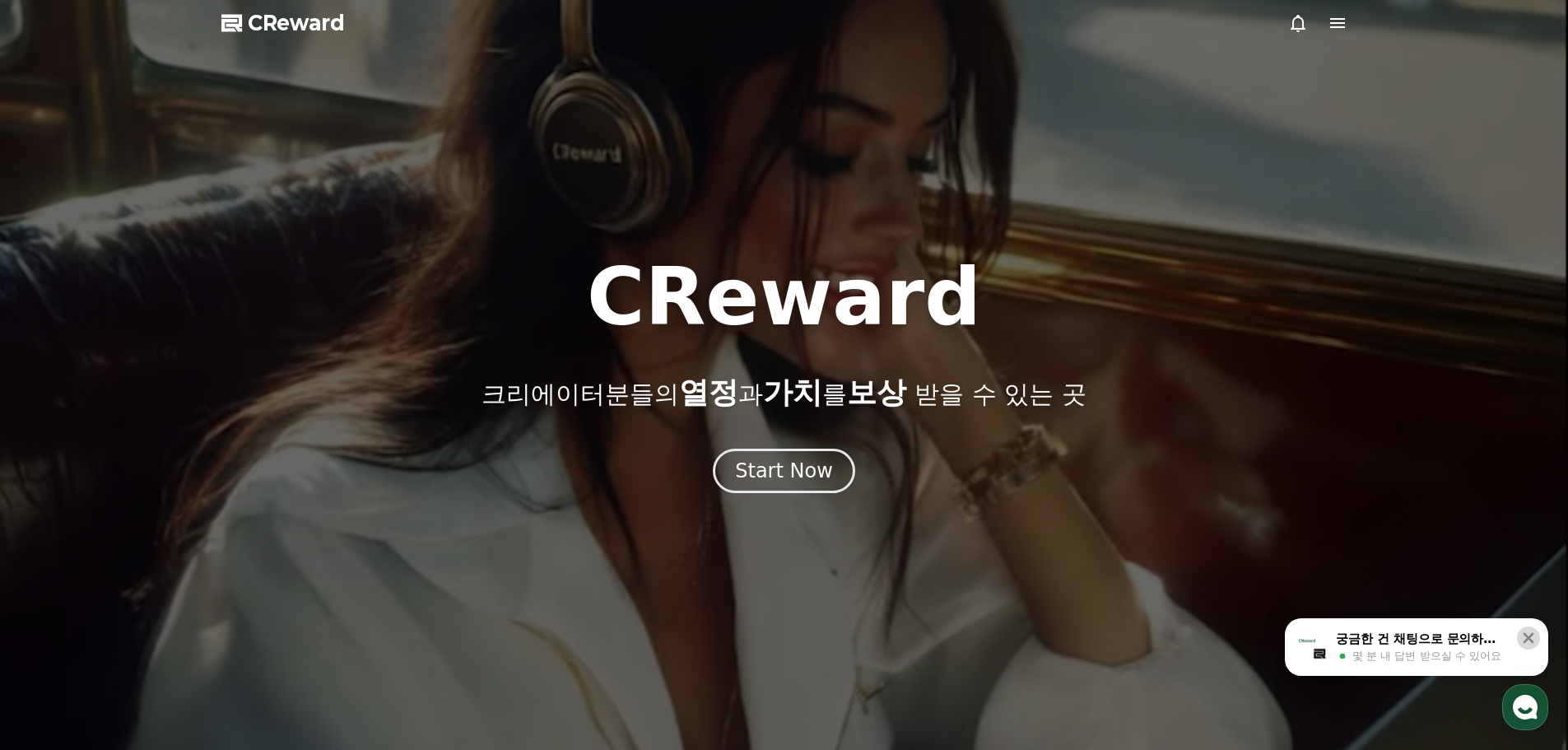
click at [1530, 634] on icon at bounding box center [1528, 638] width 17 height 17
